Goal: Navigation & Orientation: Locate item on page

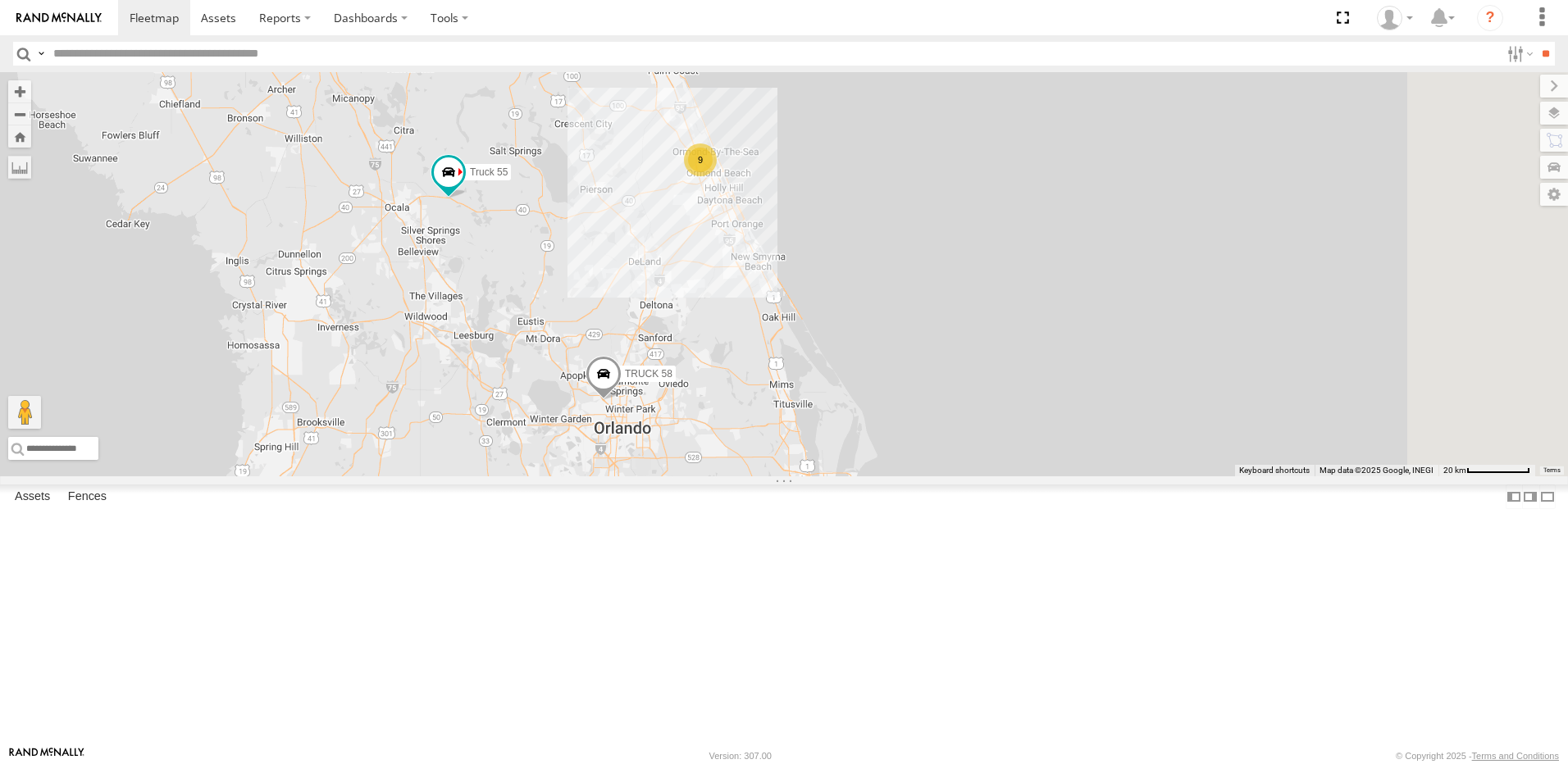
drag, startPoint x: 1013, startPoint y: 677, endPoint x: 786, endPoint y: 588, distance: 243.8
click at [794, 476] on div "9 truck 77 Truck 55 TRUCK 58" at bounding box center [784, 275] width 1568 height 404
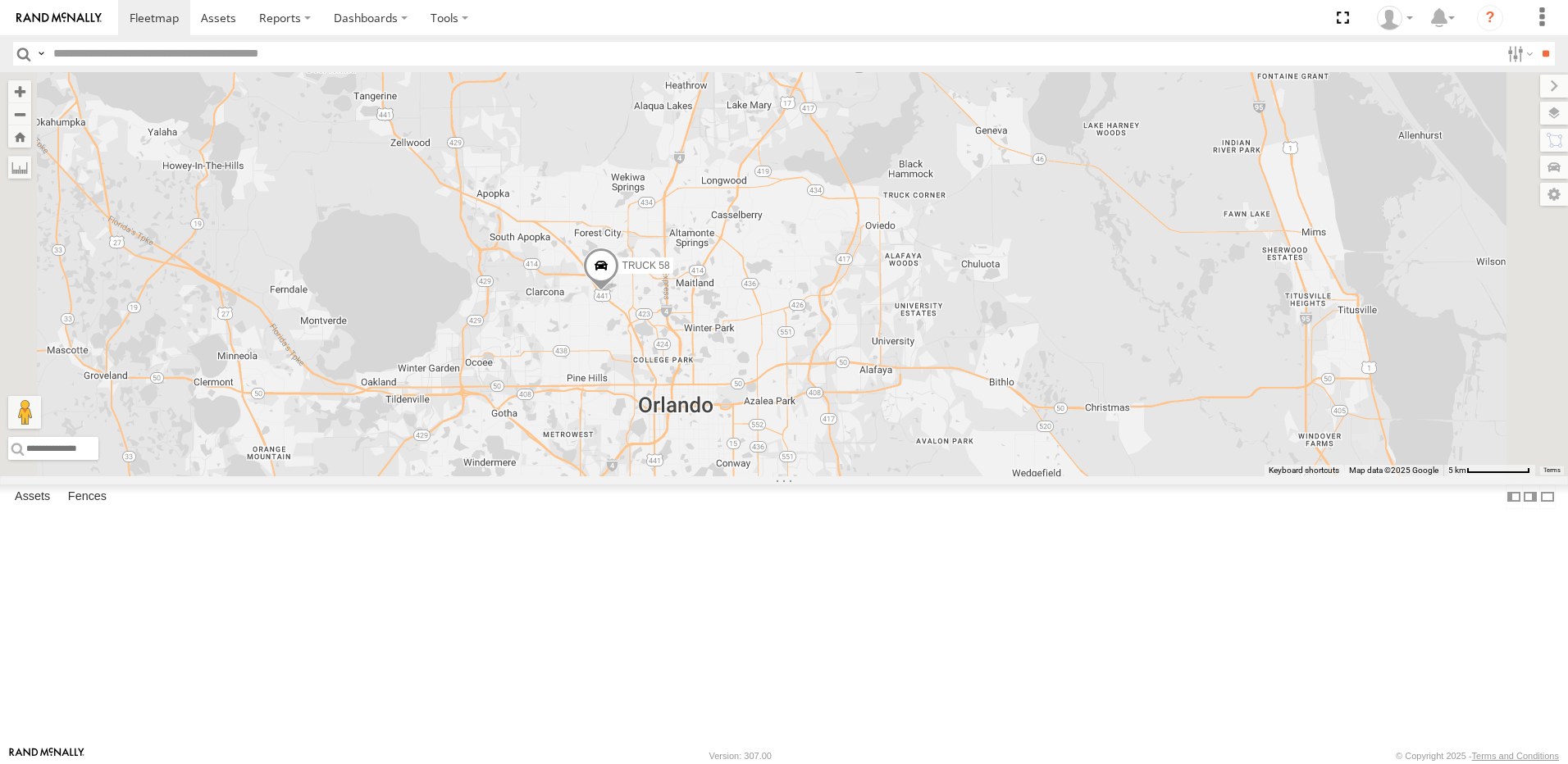
drag, startPoint x: 657, startPoint y: 424, endPoint x: 684, endPoint y: 539, distance: 118.1
click at [684, 476] on div "truck 77 Truck 55 TRUCK 58" at bounding box center [784, 275] width 1568 height 404
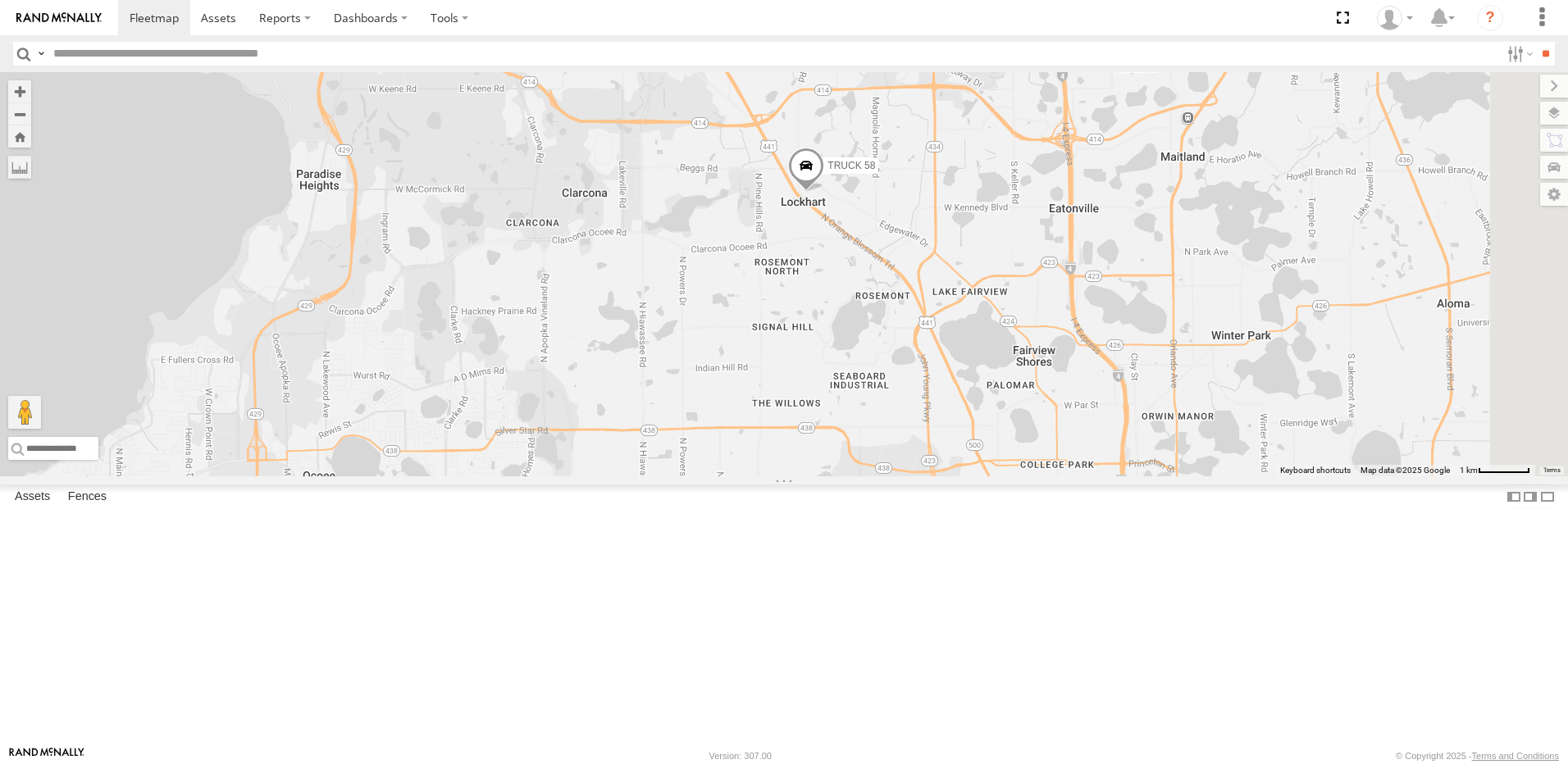
drag, startPoint x: 947, startPoint y: 533, endPoint x: 629, endPoint y: 653, distance: 339.9
click at [683, 476] on div "truck 77 Truck 55 TRUCK 58" at bounding box center [784, 275] width 1568 height 404
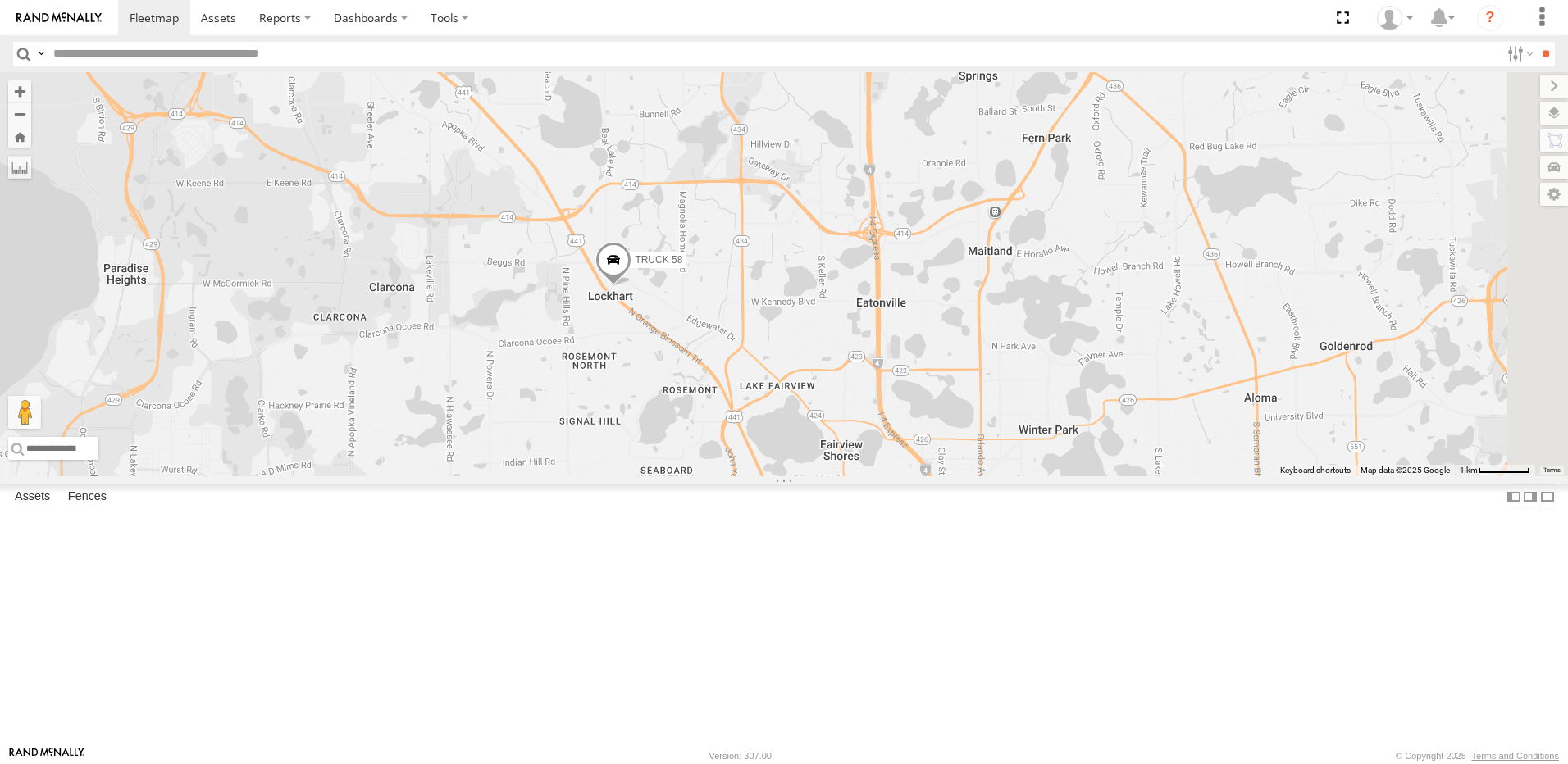
drag, startPoint x: 723, startPoint y: 599, endPoint x: 656, endPoint y: 625, distance: 71.9
click at [656, 476] on div "truck 77 Truck 55 TRUCK 58" at bounding box center [784, 275] width 1568 height 404
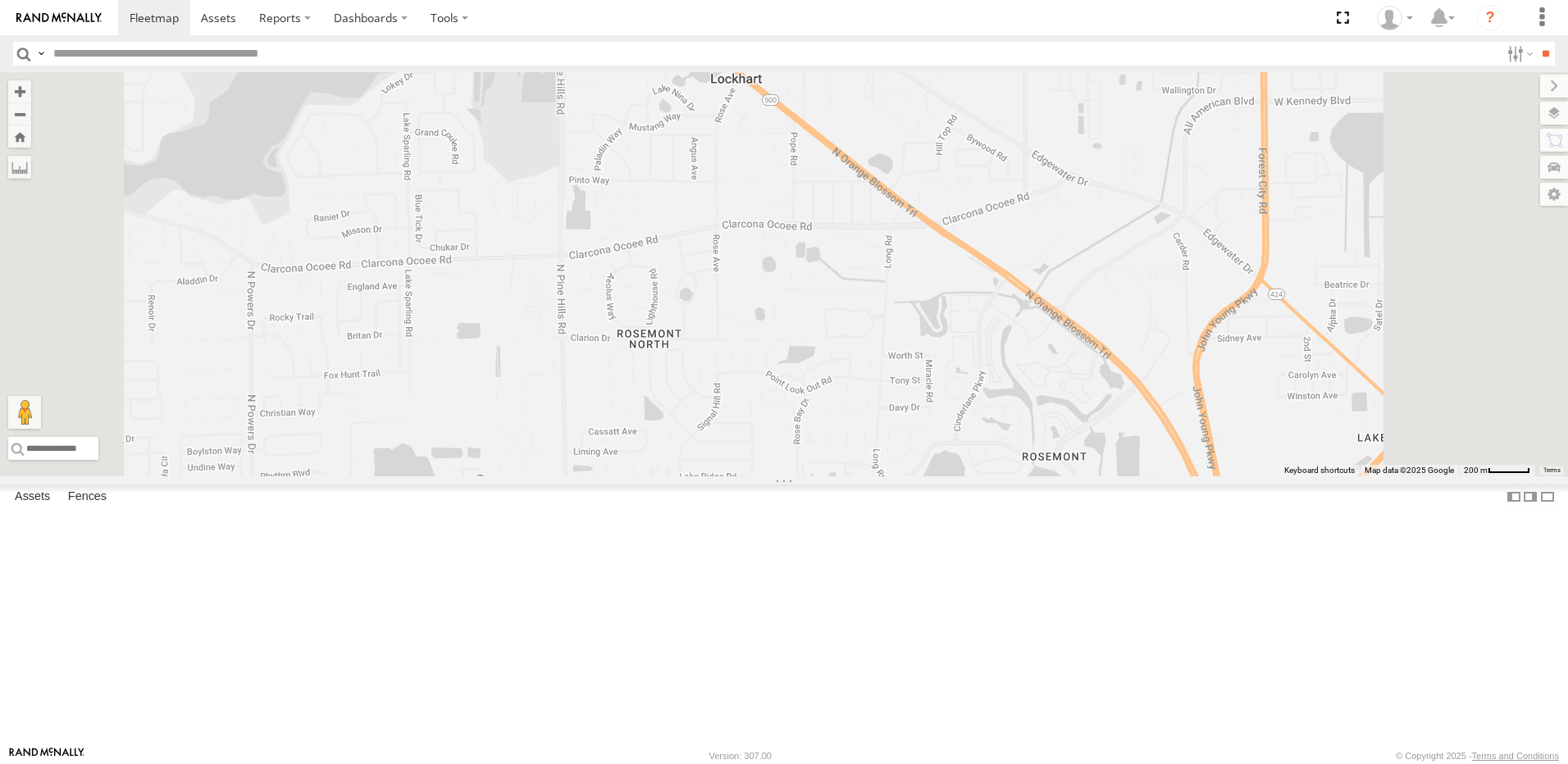
drag, startPoint x: 692, startPoint y: 464, endPoint x: 624, endPoint y: 637, distance: 185.9
click at [624, 476] on div "truck 77 Truck 55 TRUCK 58" at bounding box center [784, 275] width 1568 height 404
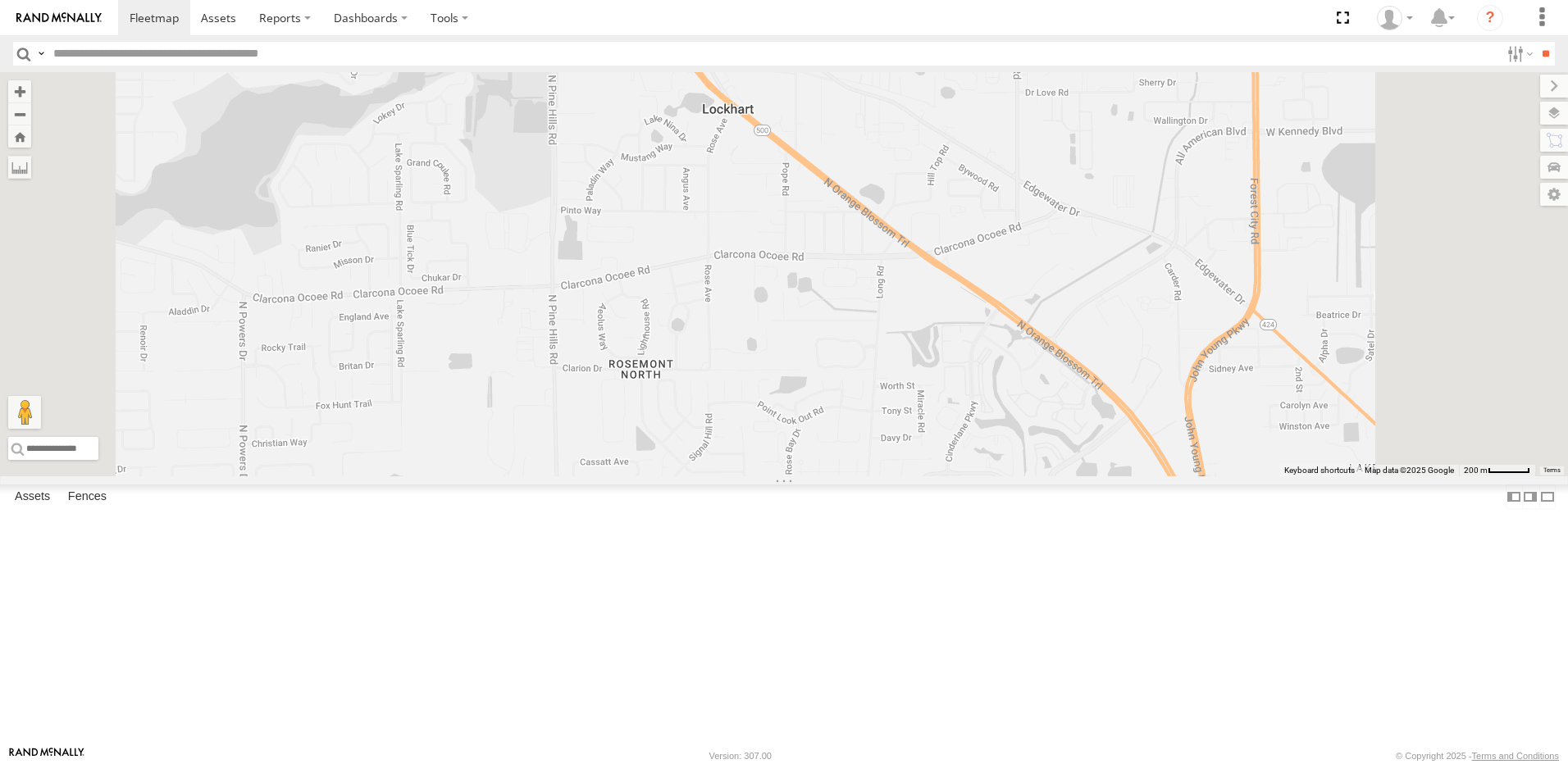
drag, startPoint x: 660, startPoint y: 533, endPoint x: 661, endPoint y: 551, distance: 18.0
click at [661, 476] on div "truck 77 Truck 55 TRUCK 58" at bounding box center [784, 275] width 1568 height 404
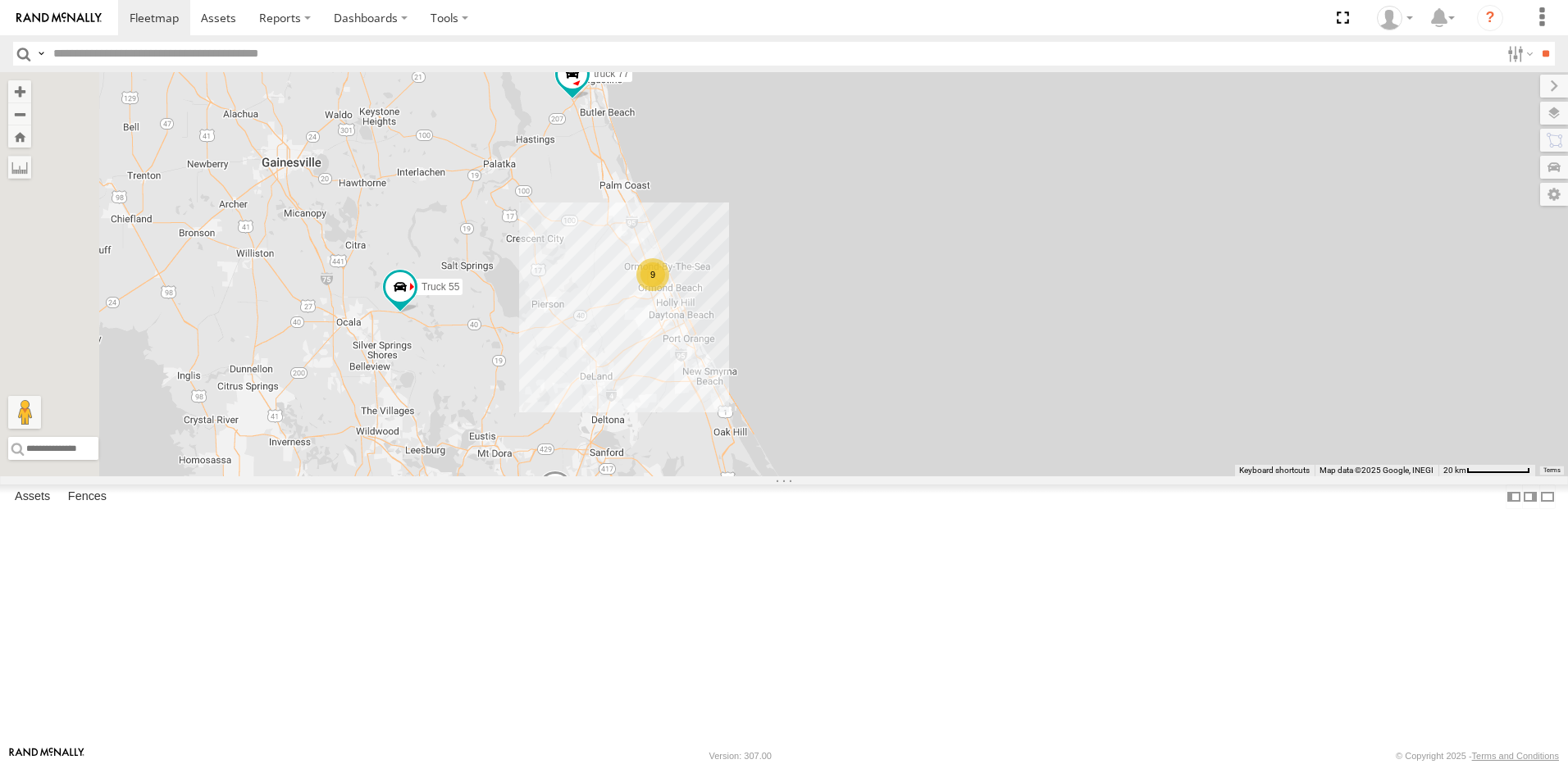
drag, startPoint x: 485, startPoint y: 375, endPoint x: 596, endPoint y: 545, distance: 203.0
click at [596, 476] on div "truck 77 Truck 55 TRUCK 58 9" at bounding box center [784, 275] width 1568 height 404
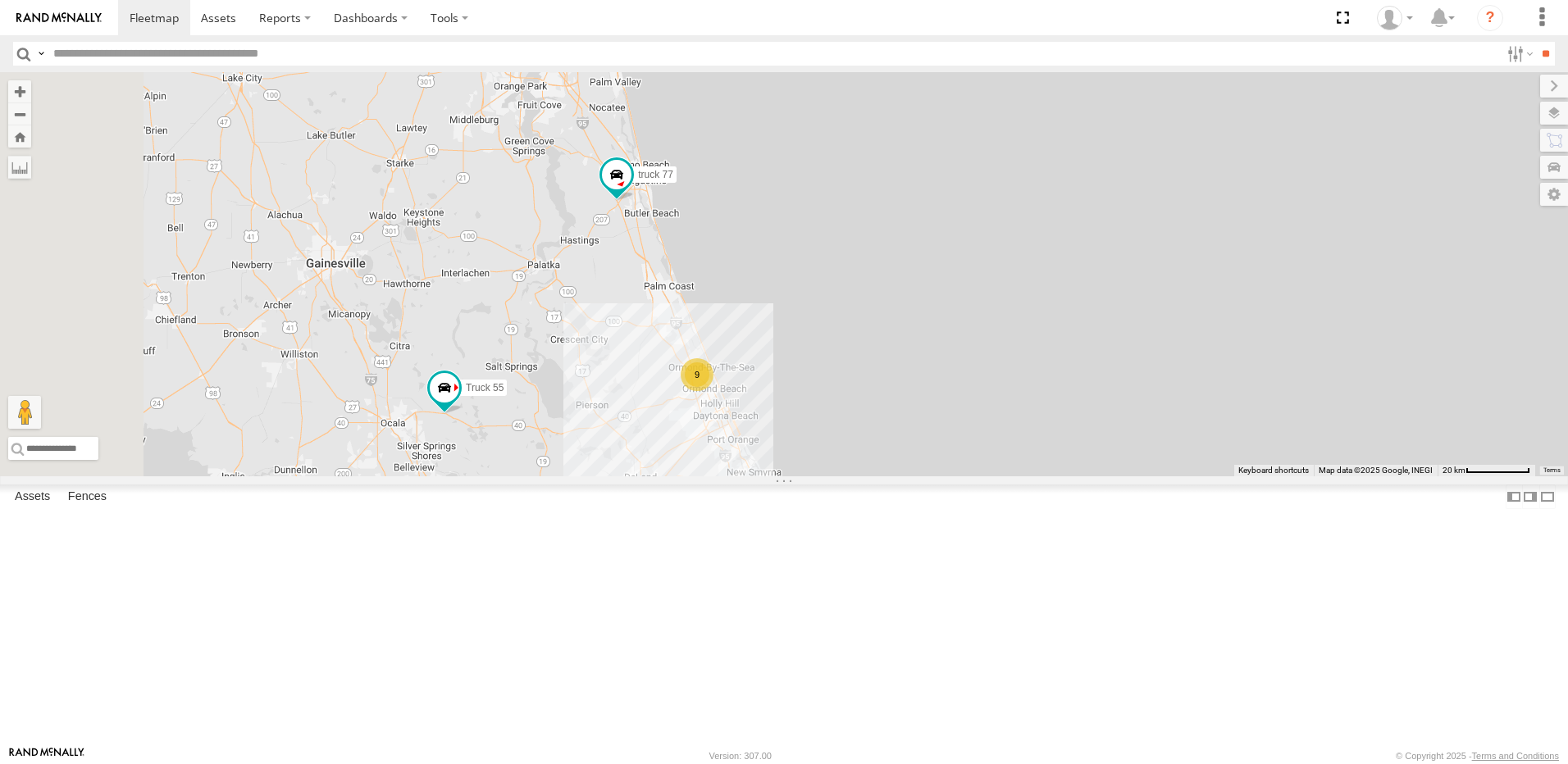
click at [602, 436] on div "truck 77 Truck 55 TRUCK 58 9" at bounding box center [784, 275] width 1568 height 404
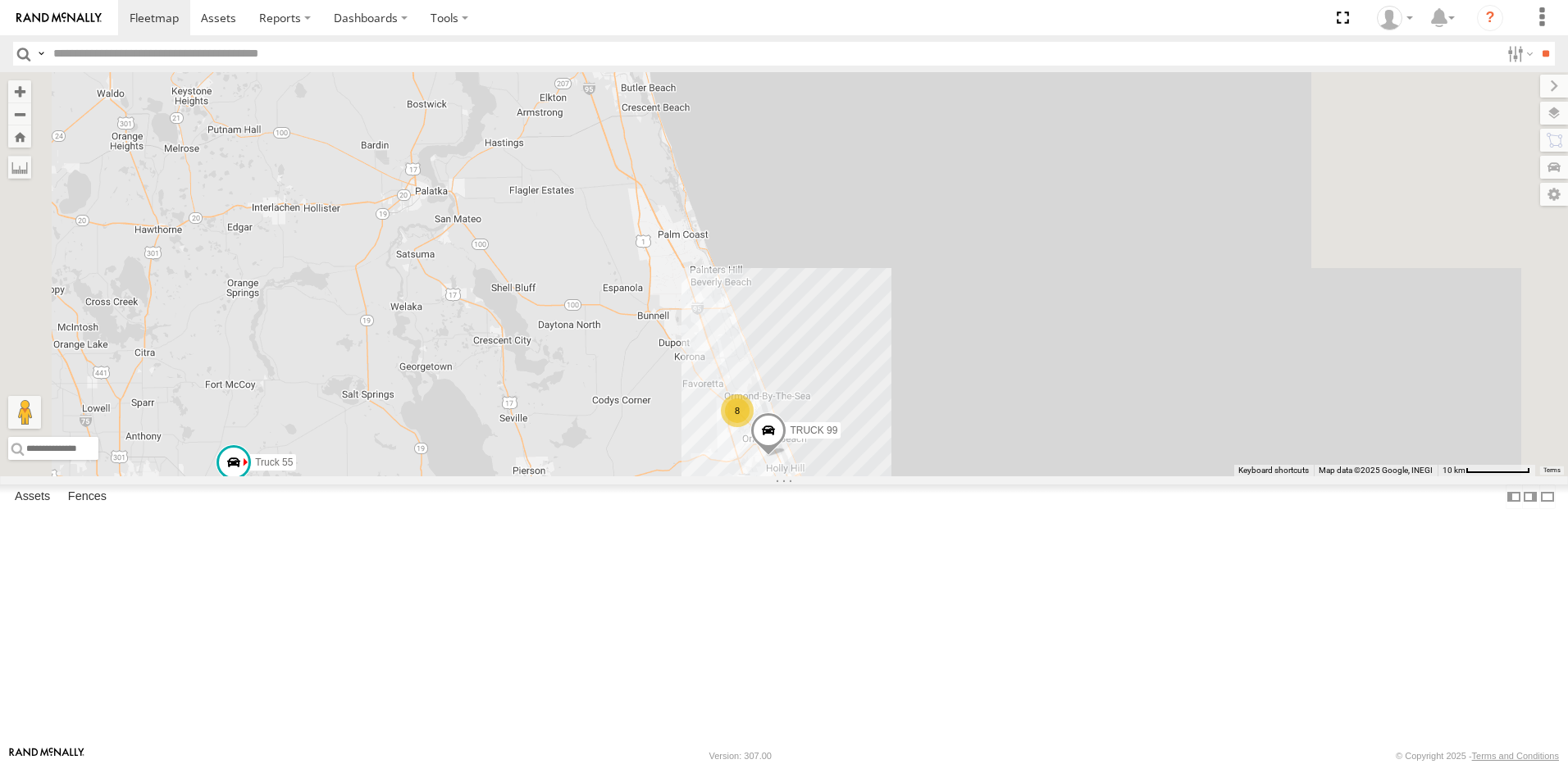
drag, startPoint x: 892, startPoint y: 616, endPoint x: 723, endPoint y: 485, distance: 213.8
click at [747, 476] on div "truck 77 Truck 55 TRUCK 58 8 TRUCK 99" at bounding box center [784, 275] width 1568 height 404
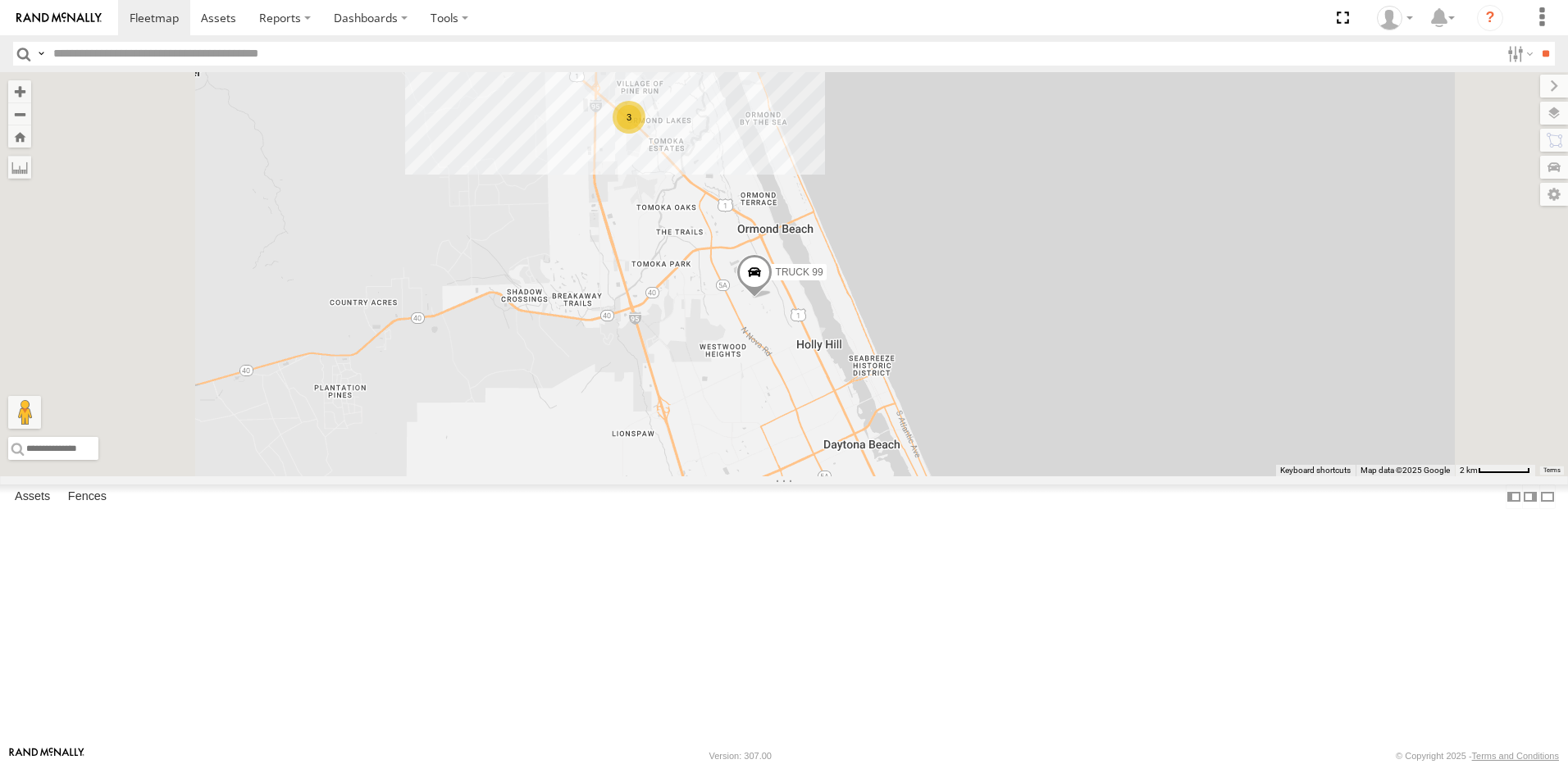
drag, startPoint x: 689, startPoint y: 409, endPoint x: 699, endPoint y: 623, distance: 214.2
click at [699, 476] on div "truck 77 Truck 55 TRUCK 58 TRUCK 99 3" at bounding box center [784, 275] width 1568 height 404
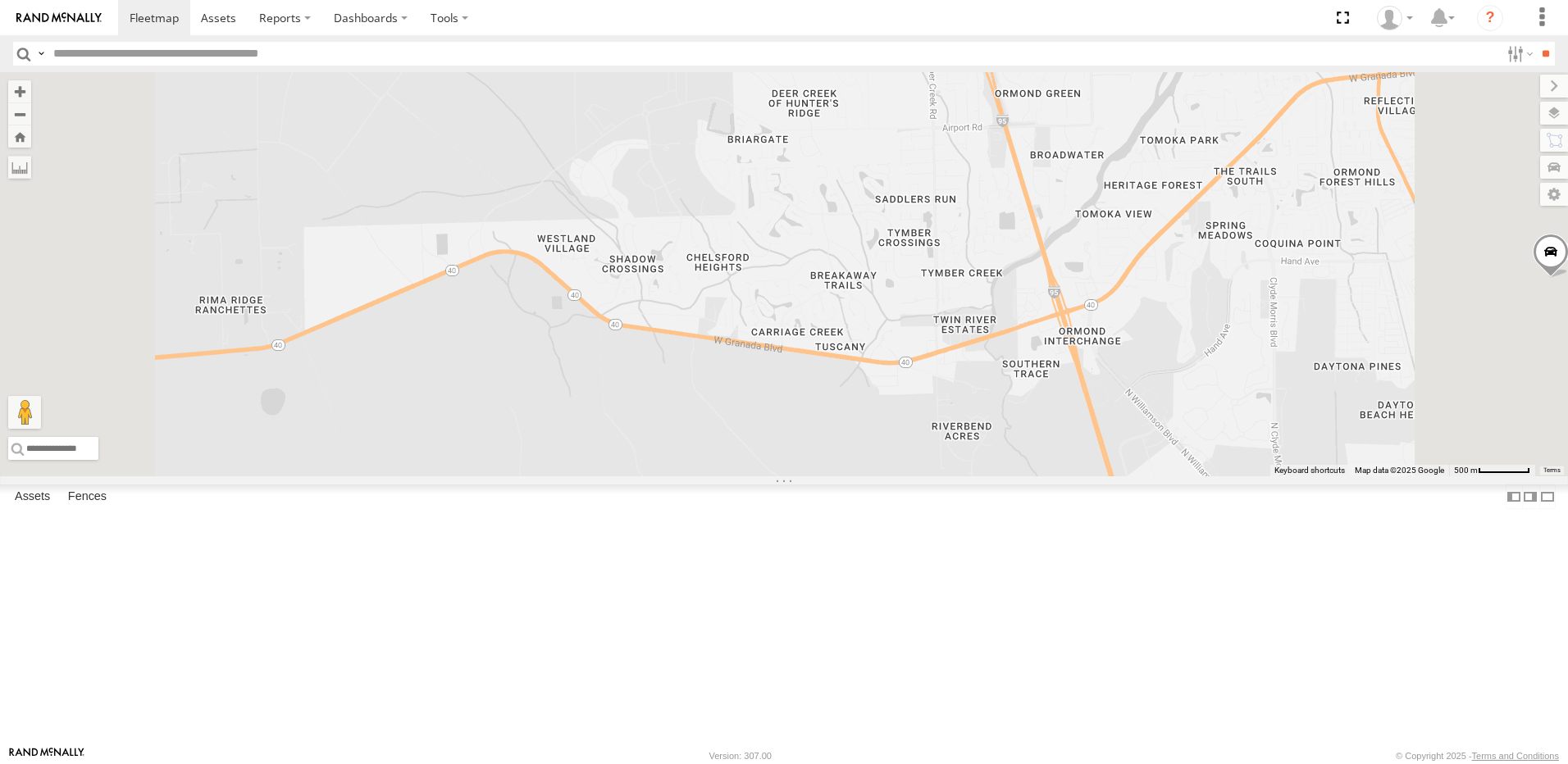
drag, startPoint x: 701, startPoint y: 577, endPoint x: 689, endPoint y: 794, distance: 217.3
click at [689, 763] on html at bounding box center [784, 382] width 1568 height 764
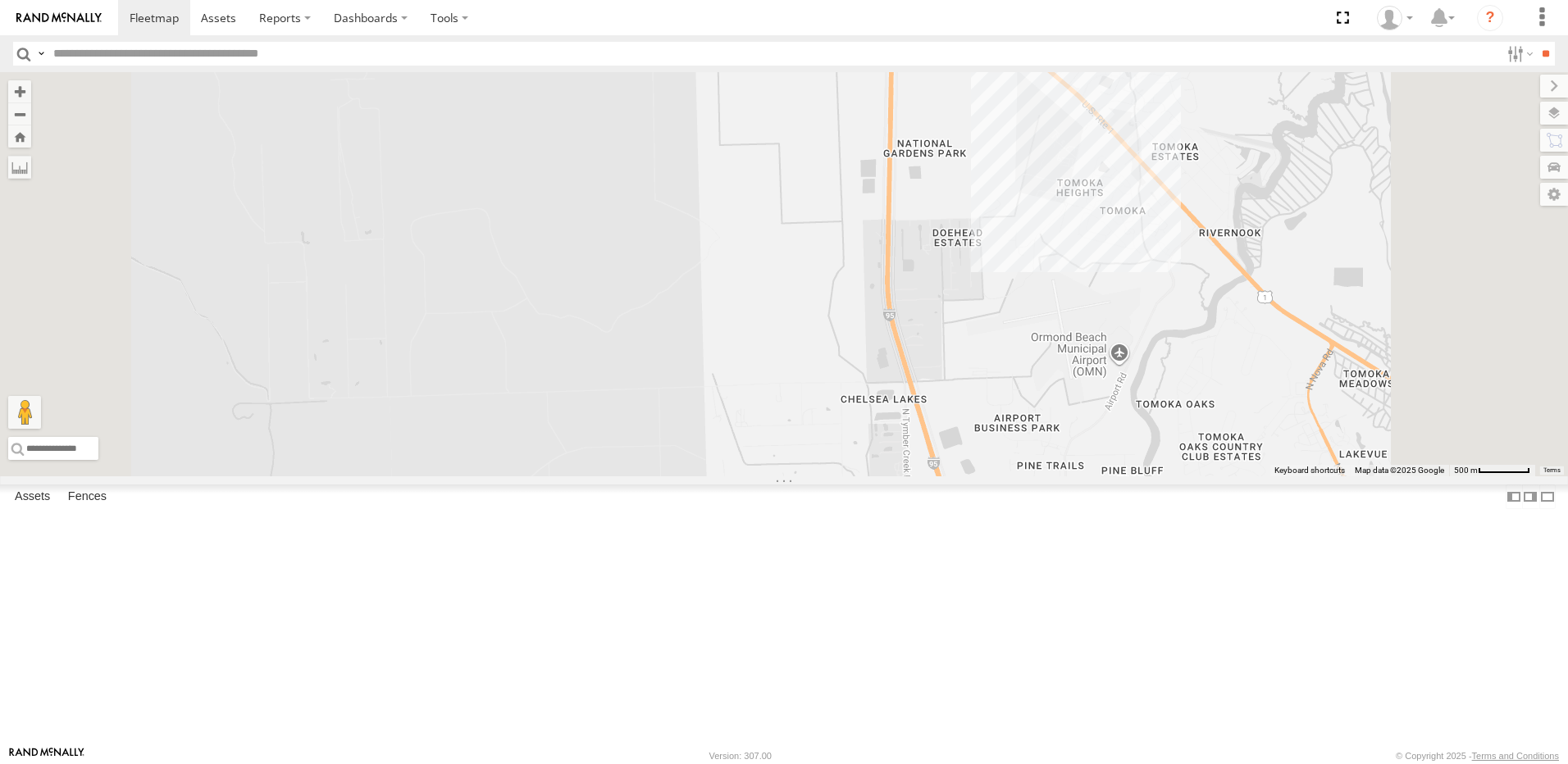
drag, startPoint x: 658, startPoint y: 578, endPoint x: 659, endPoint y: 722, distance: 144.0
click at [658, 476] on div "truck 77 Truck 55 TRUCK 58 TRUCK 99 Truck 50" at bounding box center [784, 275] width 1568 height 404
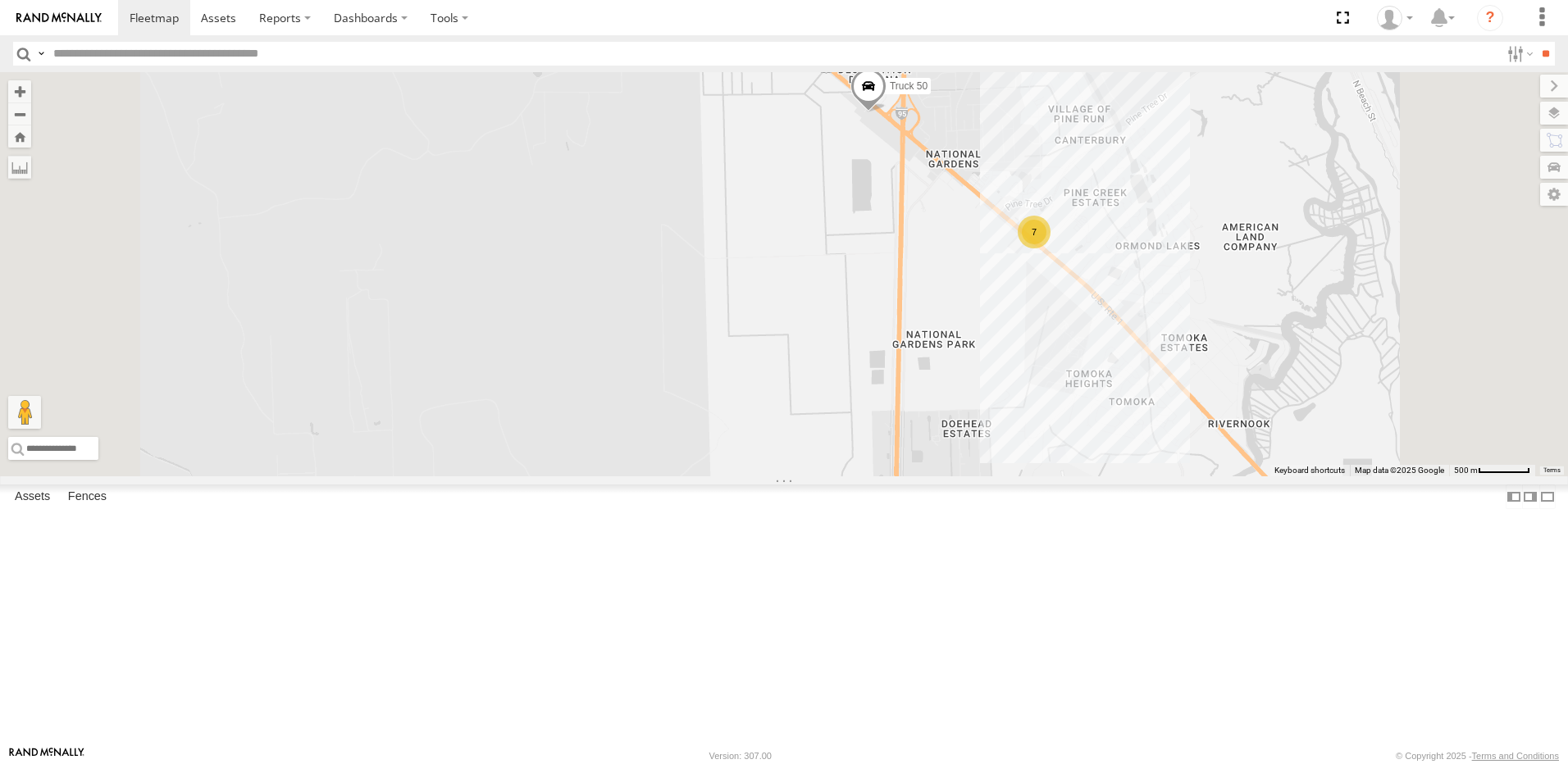
drag, startPoint x: 675, startPoint y: 594, endPoint x: 671, endPoint y: 648, distance: 54.1
click at [671, 476] on div "truck 77 Truck 55 TRUCK 58 TRUCK 99 Truck 50 7" at bounding box center [784, 275] width 1568 height 404
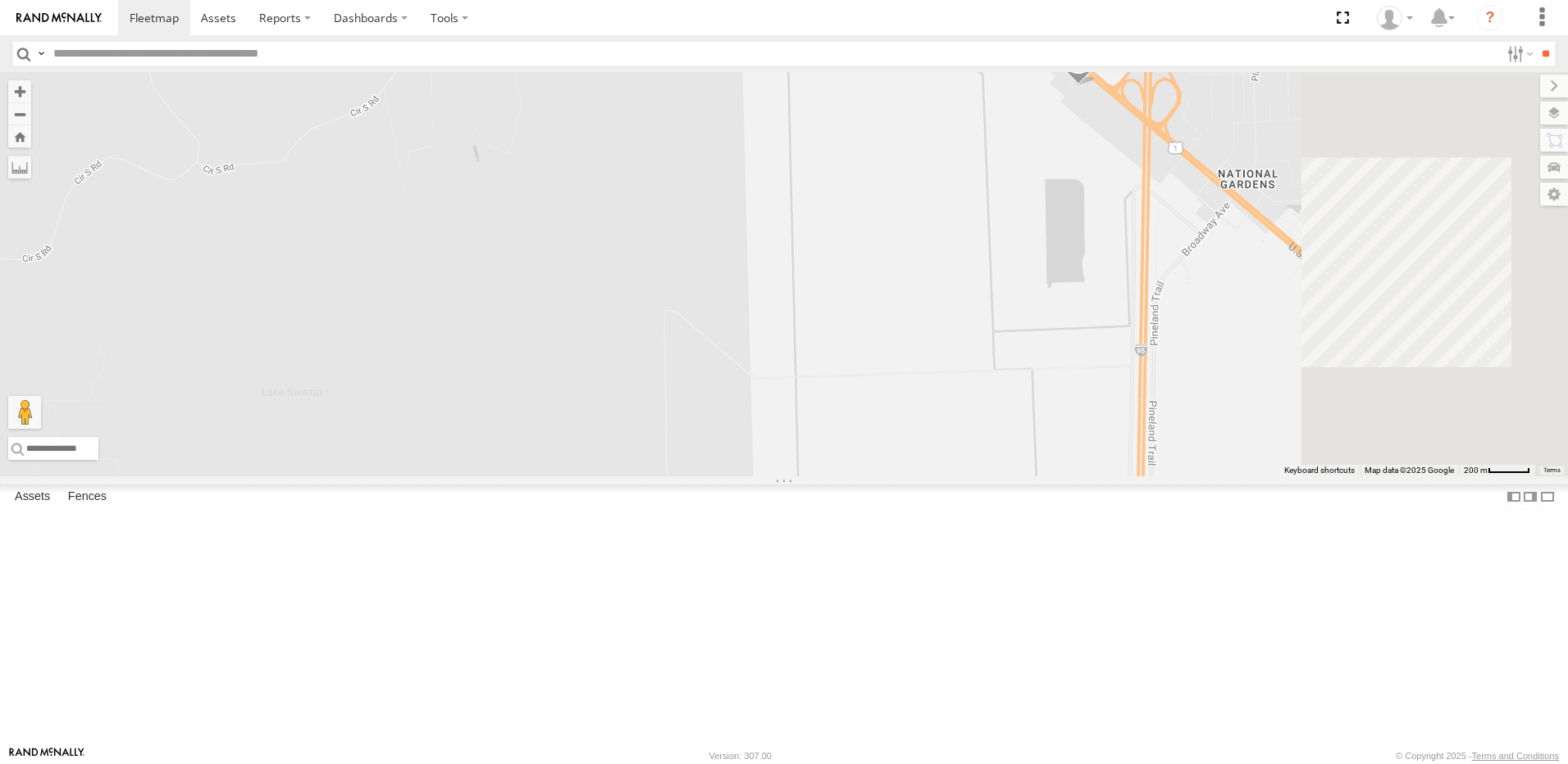
drag, startPoint x: 912, startPoint y: 519, endPoint x: 627, endPoint y: 620, distance: 302.4
click at [627, 476] on div "truck 77 Truck 55 TRUCK 58 TRUCK 99 Truck 50" at bounding box center [784, 275] width 1568 height 404
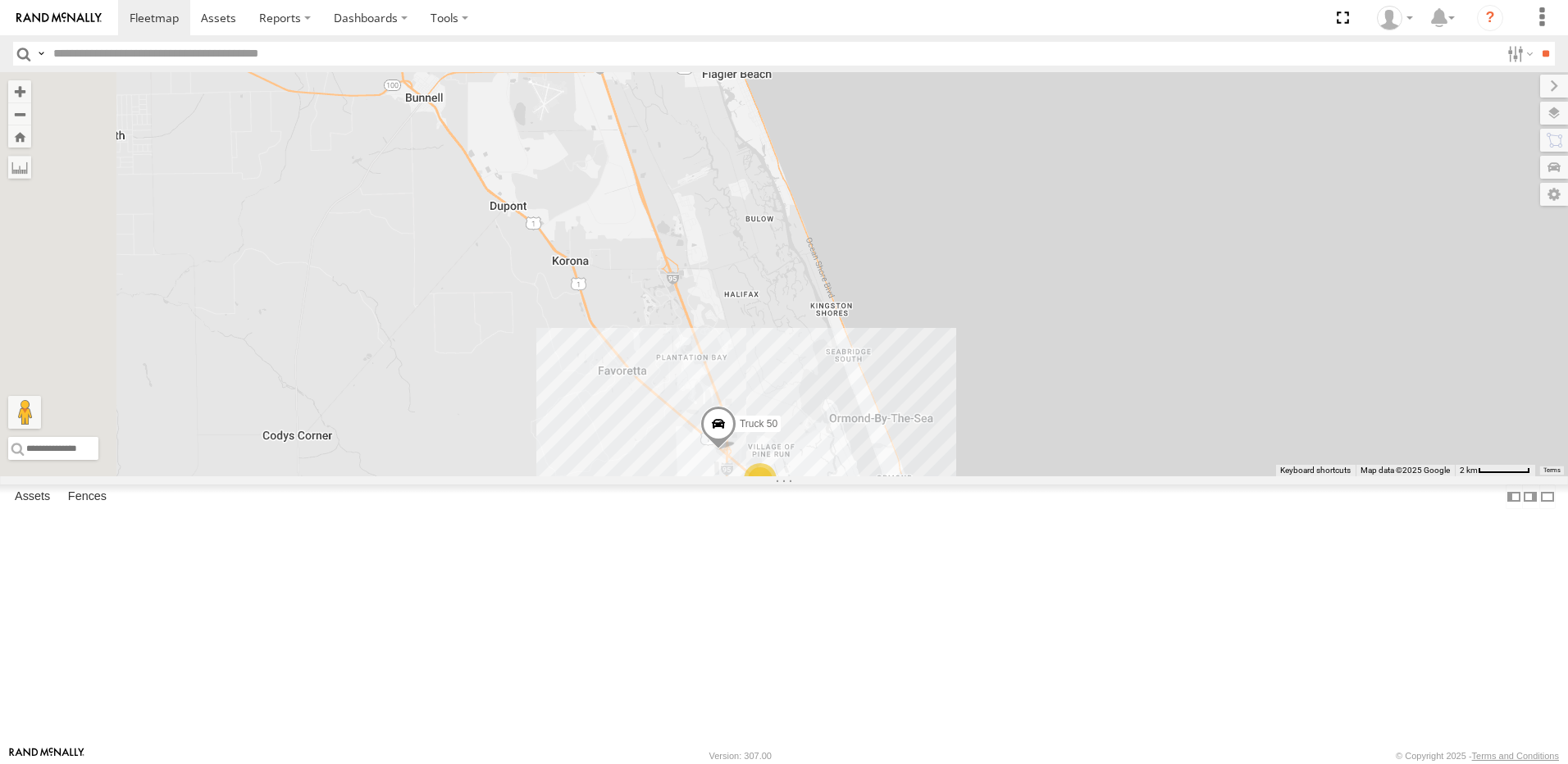
drag, startPoint x: 701, startPoint y: 350, endPoint x: 905, endPoint y: 494, distance: 249.7
click at [905, 476] on div "TRUCK 99 truck 77 7 Truck 50" at bounding box center [784, 275] width 1568 height 404
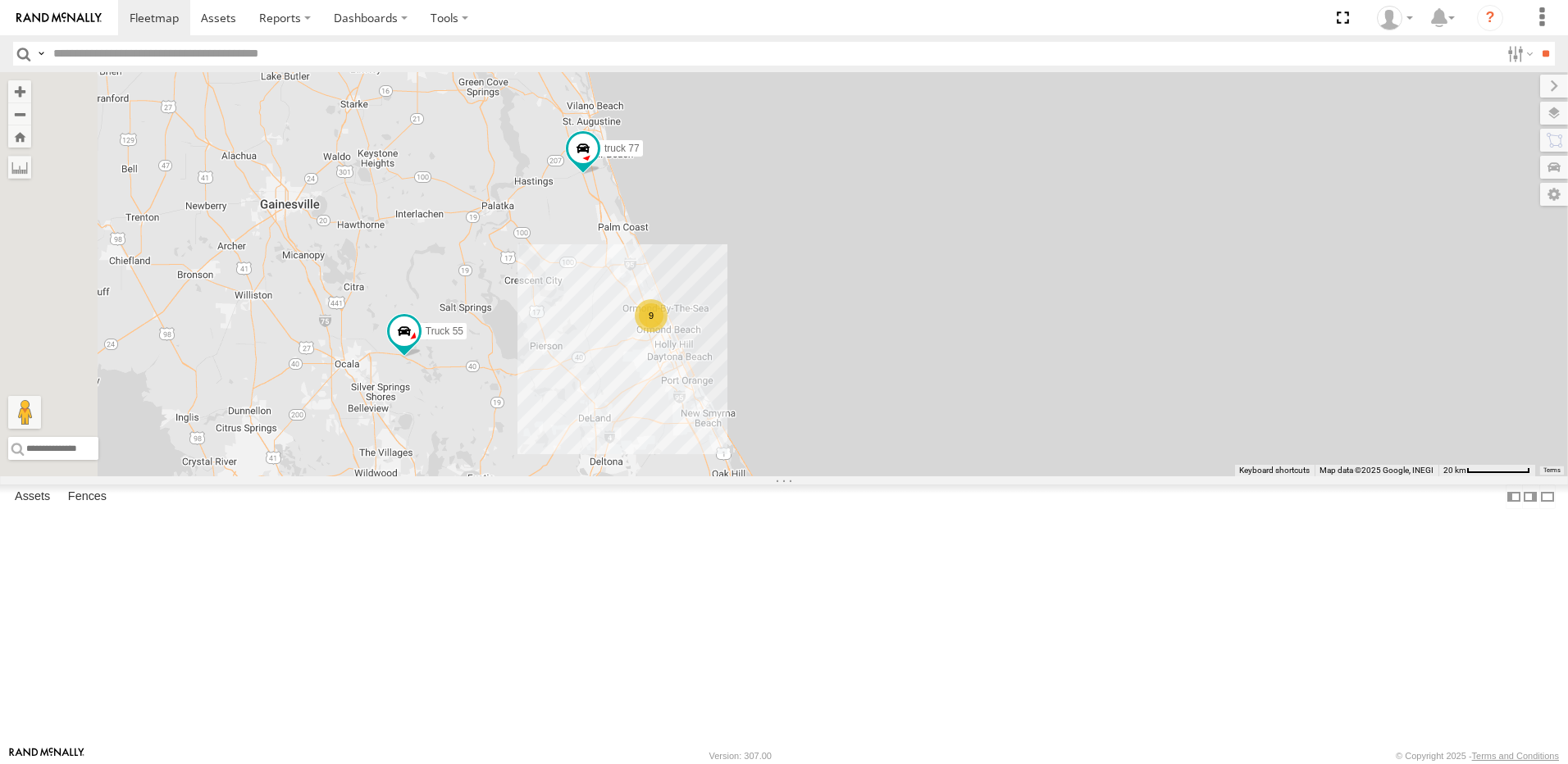
drag, startPoint x: 729, startPoint y: 533, endPoint x: 795, endPoint y: 415, distance: 135.2
click at [794, 417] on div "truck 77 Truck 55 9 TRUCK 58" at bounding box center [784, 275] width 1568 height 404
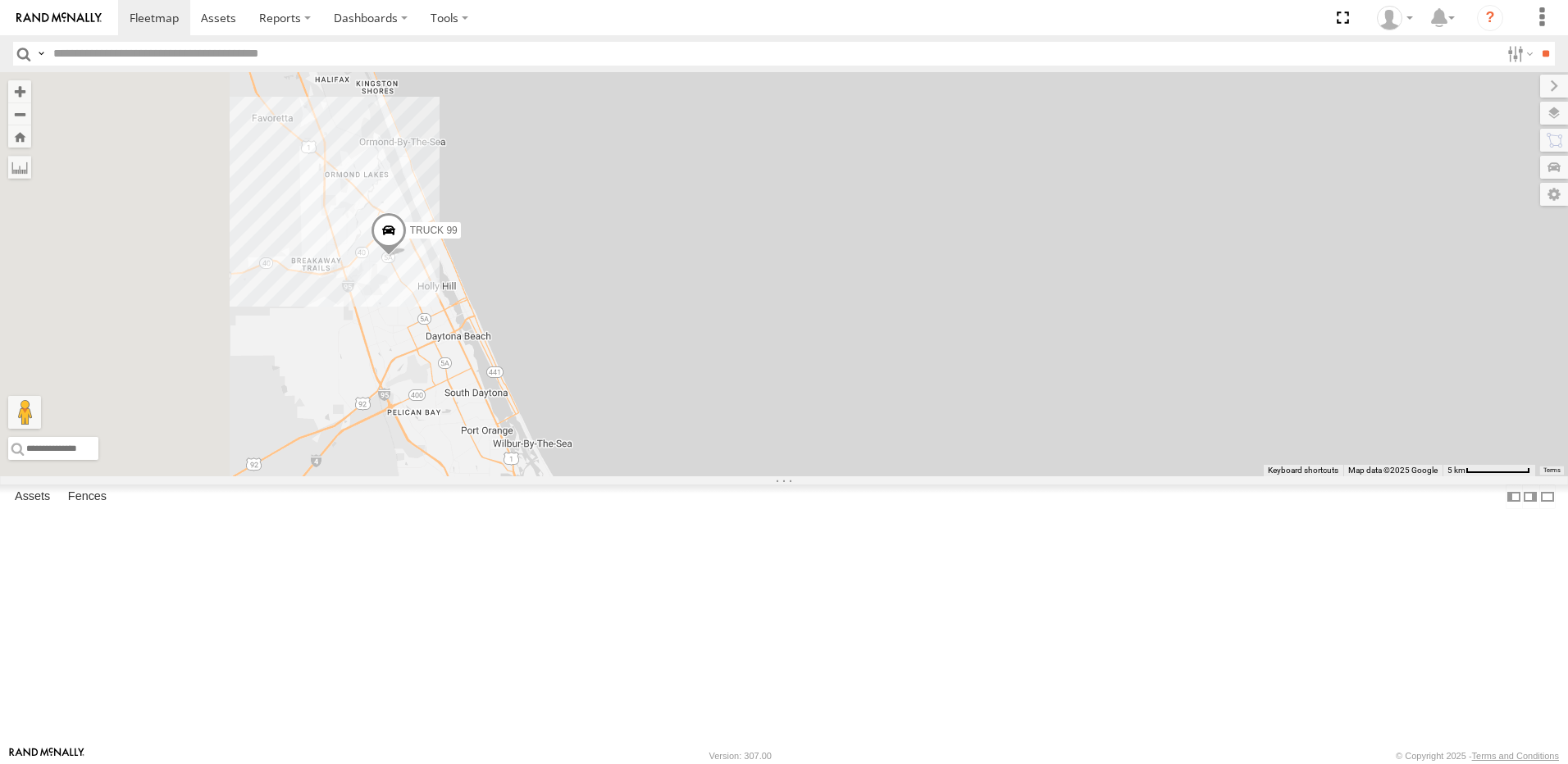
drag, startPoint x: 816, startPoint y: 355, endPoint x: 1160, endPoint y: 462, distance: 360.3
click at [1117, 444] on div "truck 77 Truck 55 TRUCK 58 TRUCK 99" at bounding box center [784, 275] width 1568 height 404
